Goal: Task Accomplishment & Management: Use online tool/utility

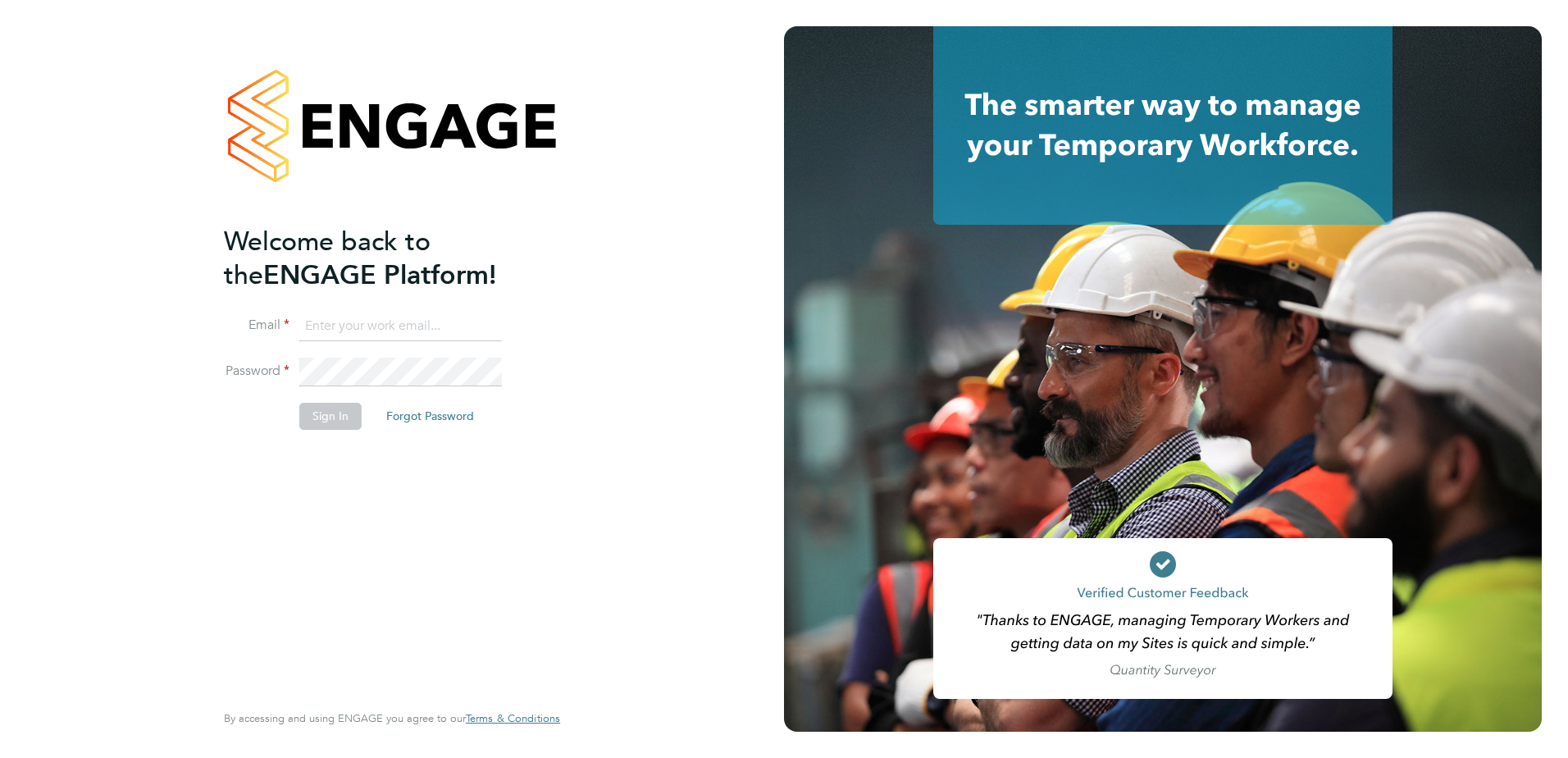
type input "[PERSON_NAME][EMAIL_ADDRESS][PERSON_NAME][DOMAIN_NAME]"
click at [354, 419] on button "Sign In" at bounding box center [330, 416] width 63 height 26
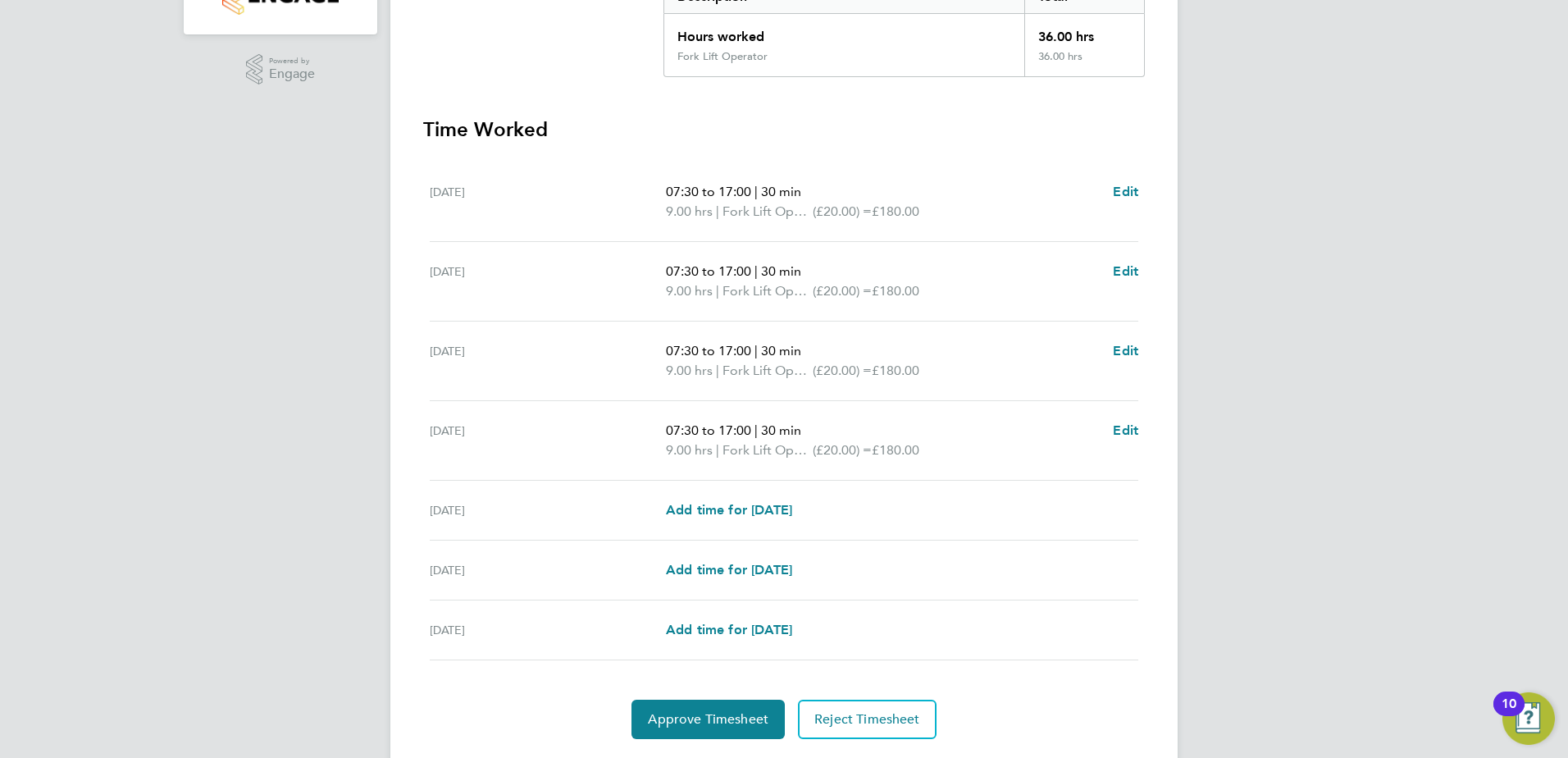
scroll to position [420, 0]
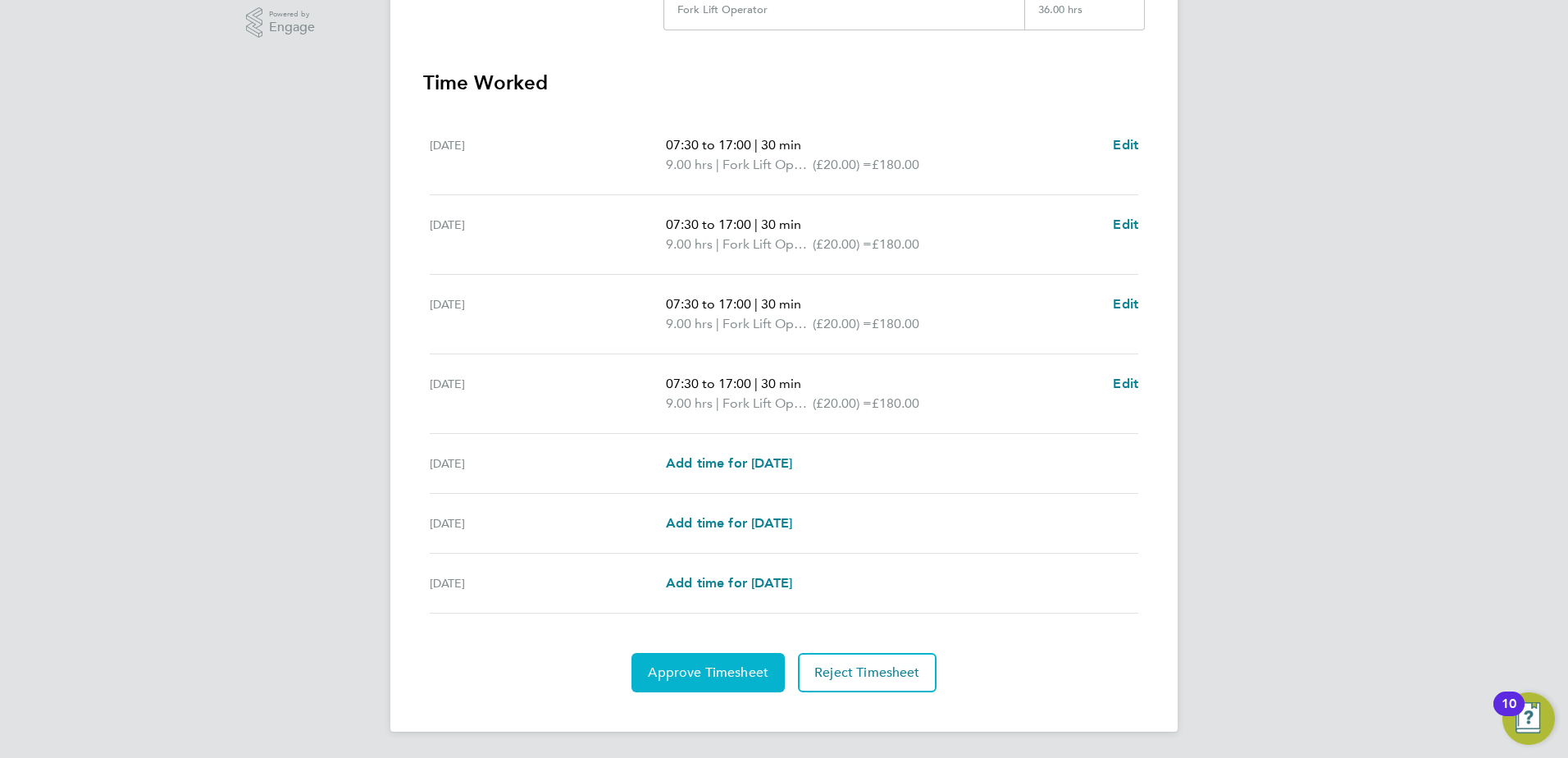
click at [680, 674] on span "Approve Timesheet" at bounding box center [708, 673] width 121 height 16
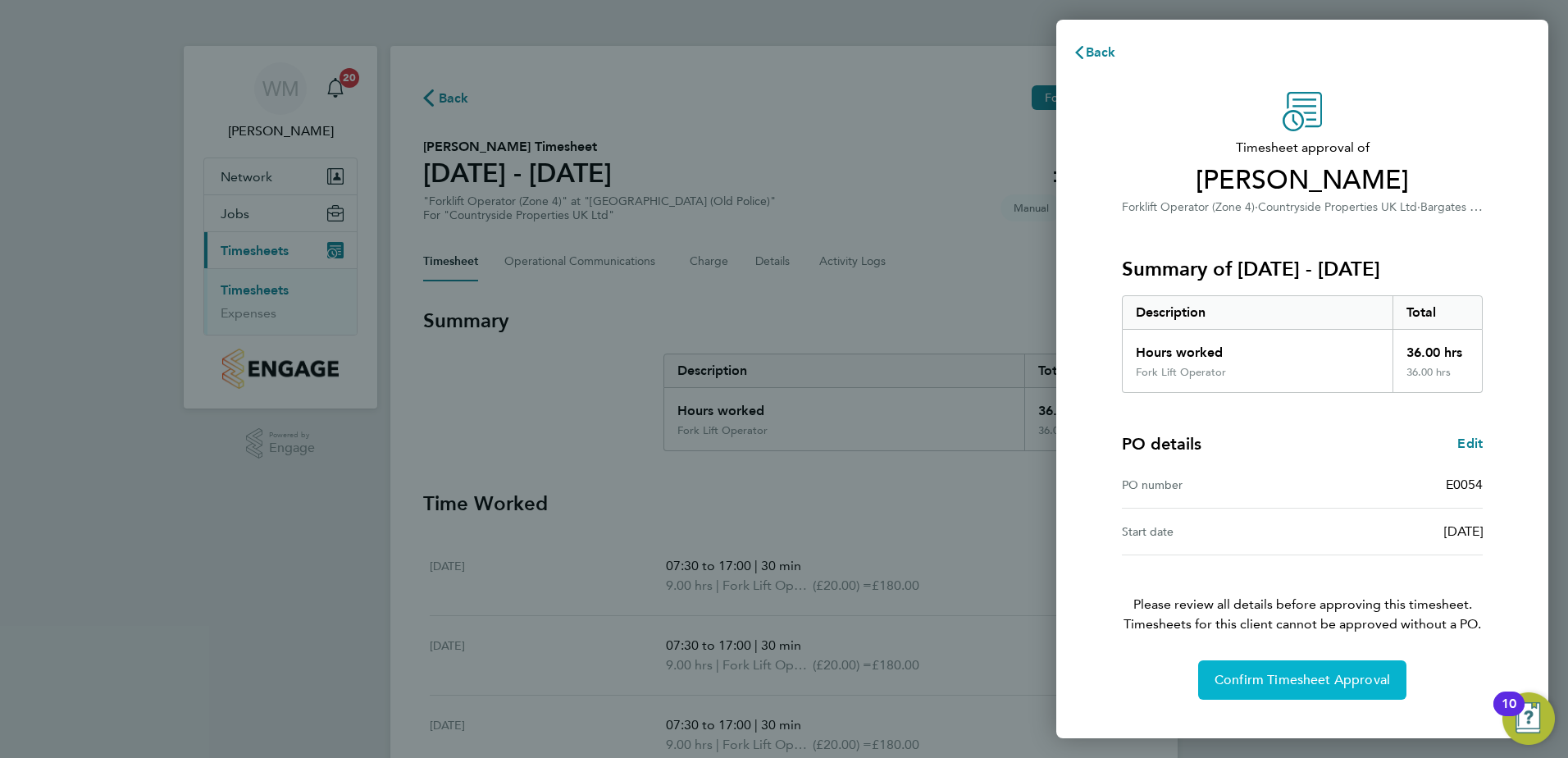
click at [1343, 684] on span "Confirm Timesheet Approval" at bounding box center [1302, 680] width 175 height 16
